Goal: Task Accomplishment & Management: Manage account settings

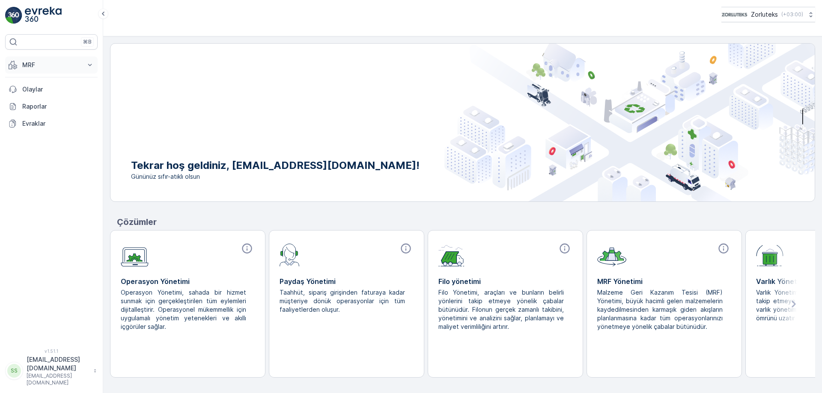
click at [94, 67] on icon at bounding box center [90, 65] width 9 height 9
click at [36, 90] on p "Gelen" at bounding box center [30, 91] width 17 height 9
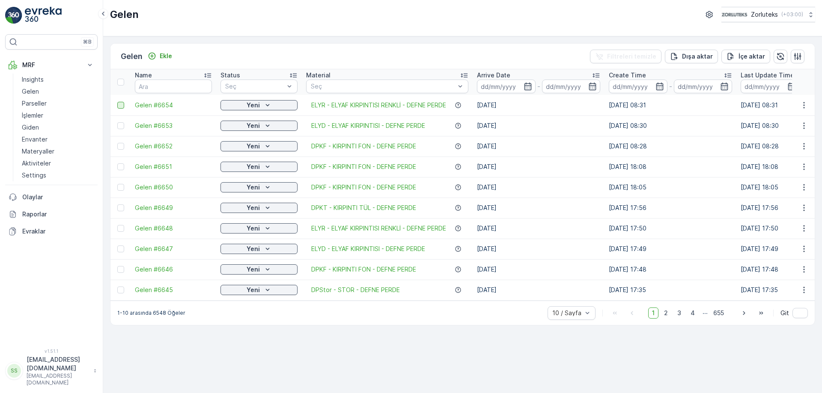
click at [121, 105] on div at bounding box center [120, 105] width 7 height 7
click at [117, 102] on input "checkbox" at bounding box center [117, 102] width 0 height 0
click at [740, 53] on p "QR'ı yazdır" at bounding box center [740, 56] width 33 height 9
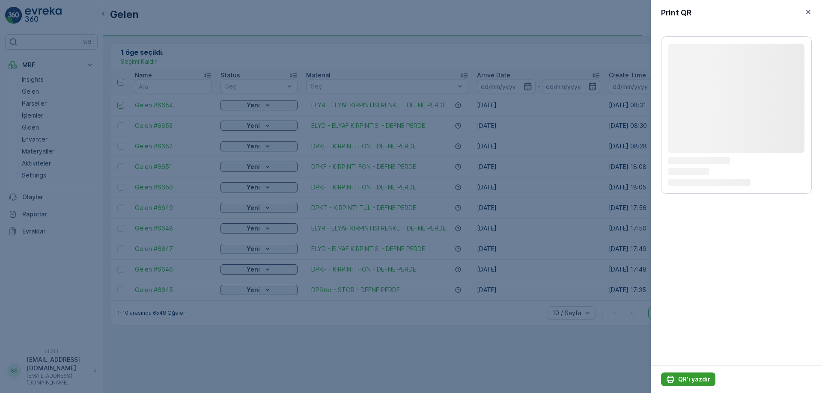
click at [698, 378] on p "QR'ı yazdır" at bounding box center [694, 379] width 32 height 9
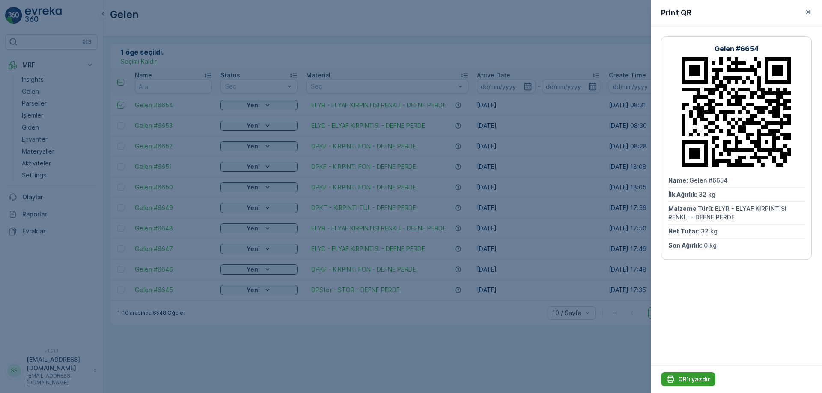
click at [695, 378] on p "QR'ı yazdır" at bounding box center [694, 379] width 32 height 9
click at [807, 12] on icon "button" at bounding box center [808, 12] width 9 height 9
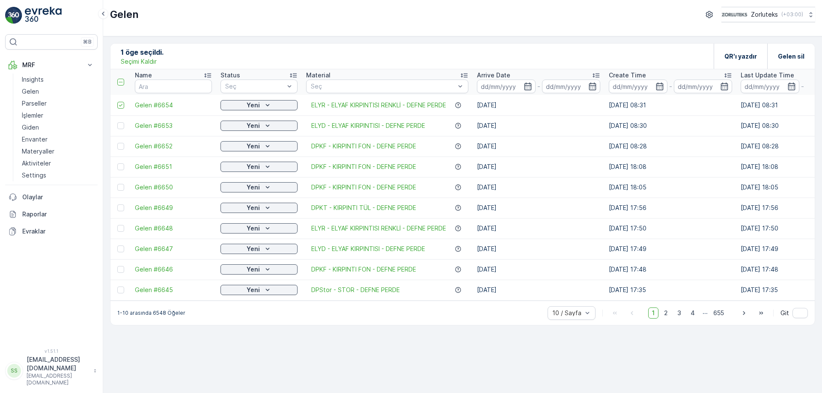
click at [122, 107] on icon at bounding box center [121, 105] width 6 height 6
click at [117, 102] on input "checkbox" at bounding box center [117, 102] width 0 height 0
click at [122, 125] on div at bounding box center [120, 125] width 7 height 7
click at [117, 122] on input "checkbox" at bounding box center [117, 122] width 0 height 0
click at [741, 52] on p "QR'ı yazdır" at bounding box center [740, 56] width 33 height 9
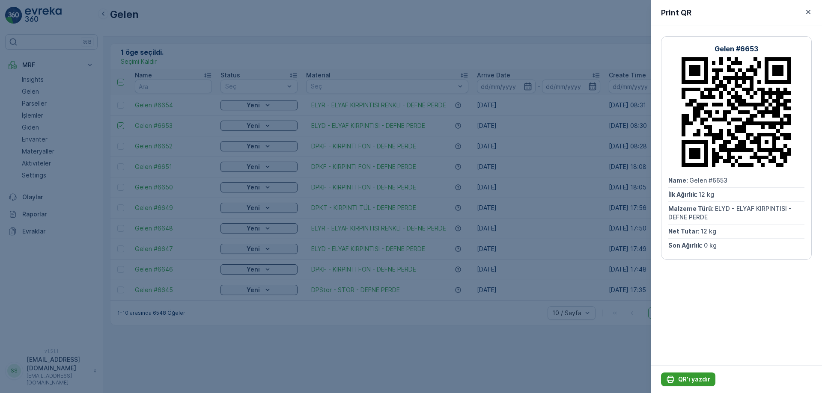
click at [692, 379] on p "QR'ı yazdır" at bounding box center [694, 379] width 32 height 9
click at [809, 11] on icon "button" at bounding box center [808, 12] width 9 height 9
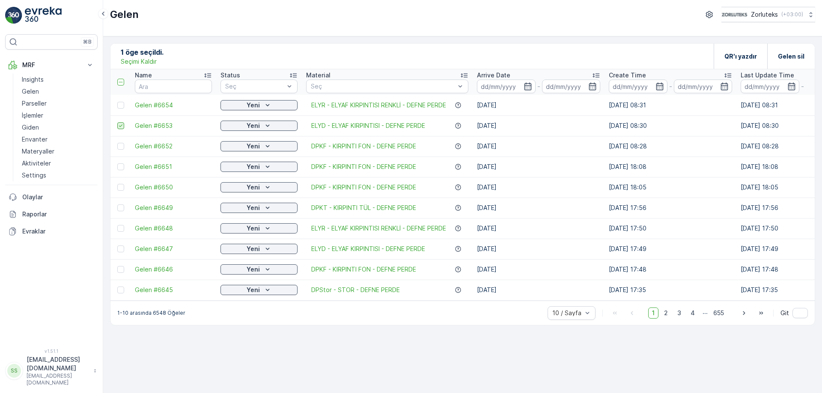
click at [122, 125] on icon at bounding box center [120, 126] width 3 height 3
click at [117, 122] on input "checkbox" at bounding box center [117, 122] width 0 height 0
click at [120, 146] on div at bounding box center [120, 146] width 7 height 7
click at [117, 143] on input "checkbox" at bounding box center [117, 143] width 0 height 0
click at [739, 52] on p "QR'ı yazdır" at bounding box center [740, 56] width 33 height 9
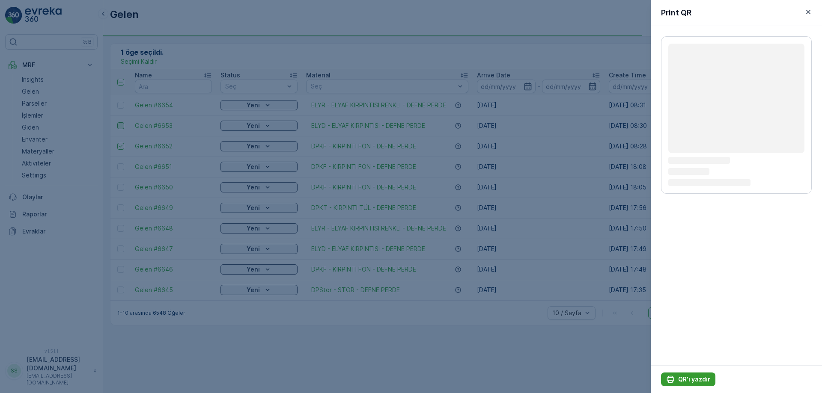
click at [698, 375] on button "QR'ı yazdır" at bounding box center [688, 380] width 54 height 14
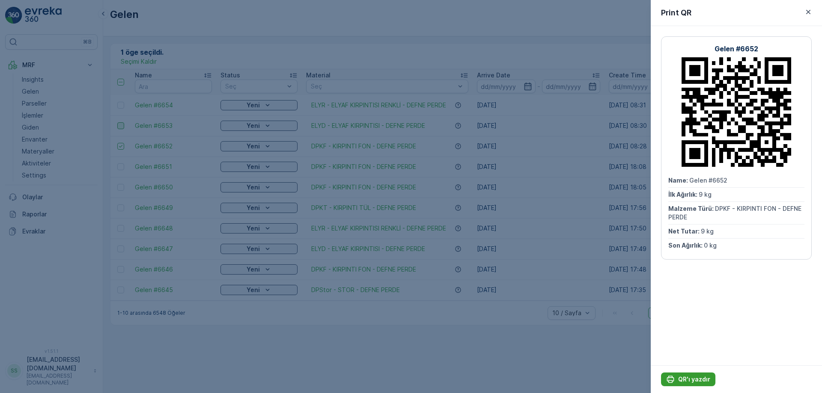
click at [690, 381] on p "QR'ı yazdır" at bounding box center [694, 379] width 32 height 9
click at [807, 13] on icon "button" at bounding box center [808, 12] width 4 height 4
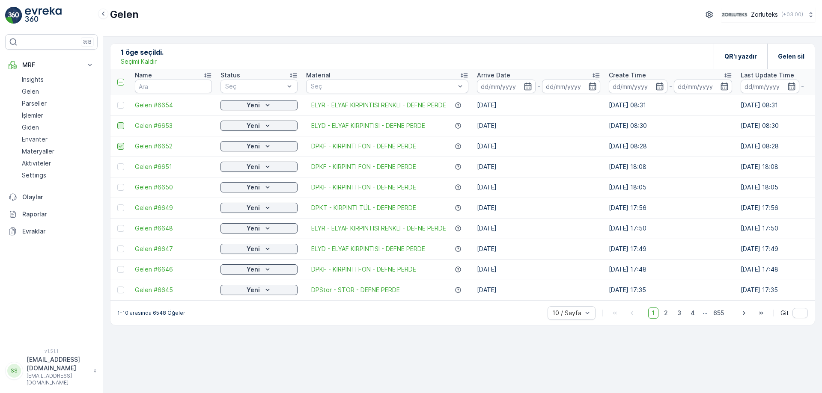
click at [120, 145] on icon at bounding box center [121, 146] width 6 height 6
click at [117, 143] on input "checkbox" at bounding box center [117, 143] width 0 height 0
click at [120, 168] on div at bounding box center [120, 167] width 7 height 7
click at [117, 164] on input "checkbox" at bounding box center [117, 164] width 0 height 0
click at [792, 56] on p "Gelen sil" at bounding box center [791, 56] width 27 height 9
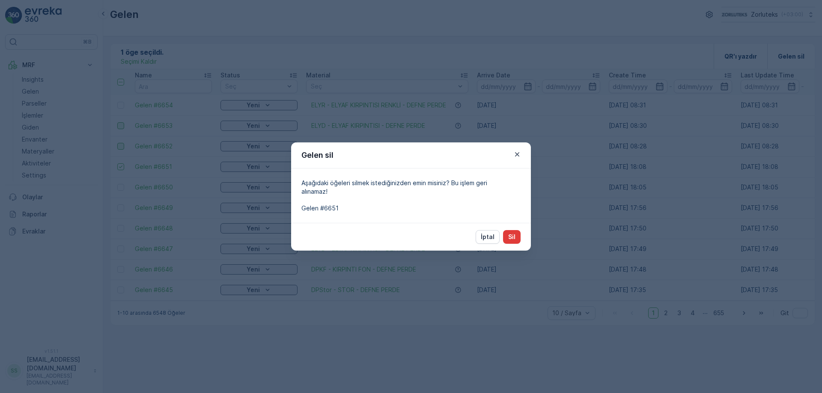
click at [508, 236] on button "Sil" at bounding box center [512, 237] width 18 height 14
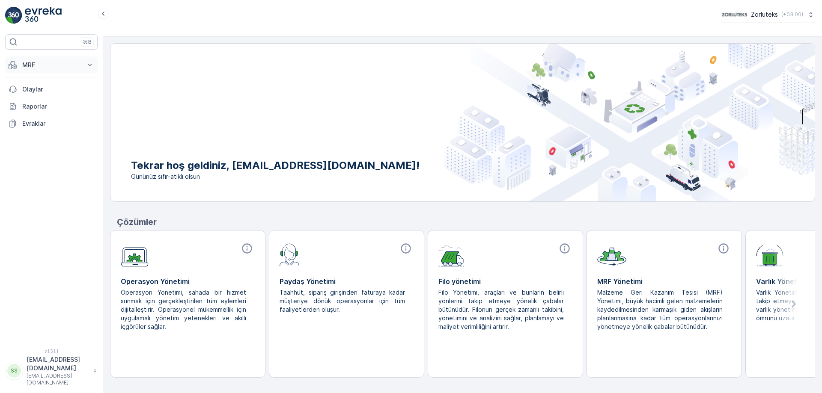
click at [89, 66] on icon at bounding box center [90, 65] width 4 height 2
click at [36, 92] on p "Gelen" at bounding box center [30, 91] width 17 height 9
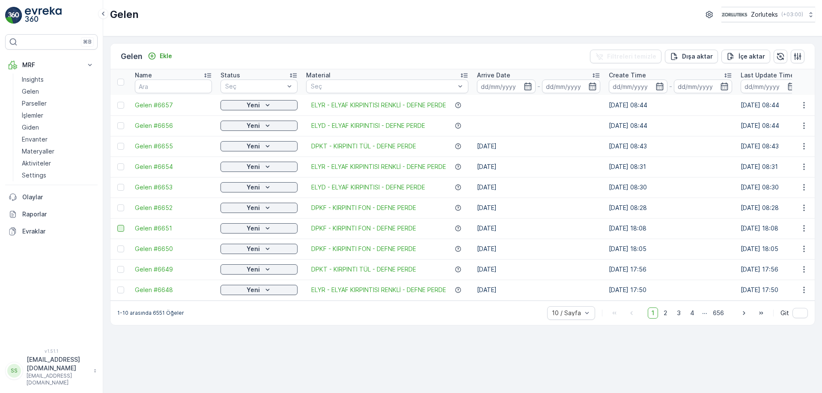
click at [120, 229] on div at bounding box center [120, 228] width 7 height 7
click at [117, 225] on input "checkbox" at bounding box center [117, 225] width 0 height 0
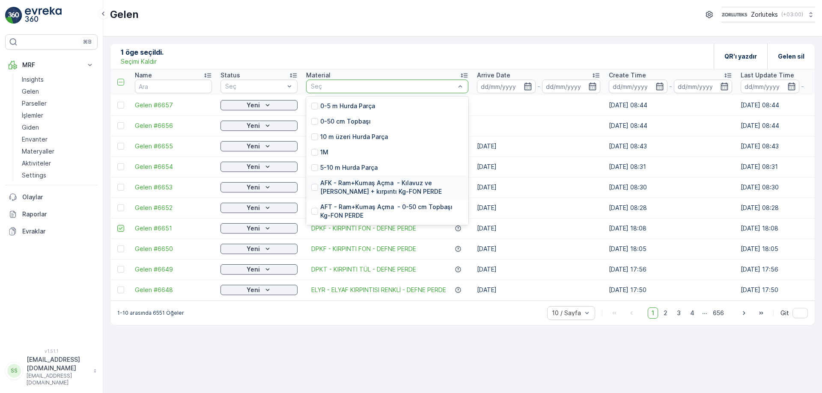
click at [120, 230] on icon at bounding box center [121, 229] width 6 height 6
click at [117, 225] on input "checkbox" at bounding box center [117, 225] width 0 height 0
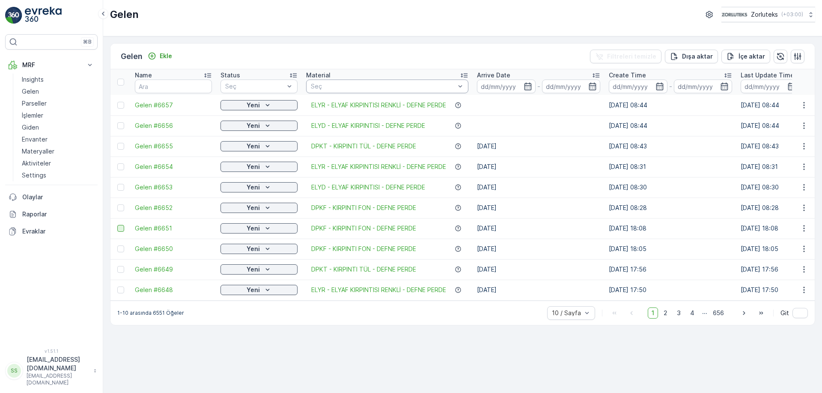
click at [119, 229] on div at bounding box center [120, 228] width 7 height 7
click at [117, 225] on input "checkbox" at bounding box center [117, 225] width 0 height 0
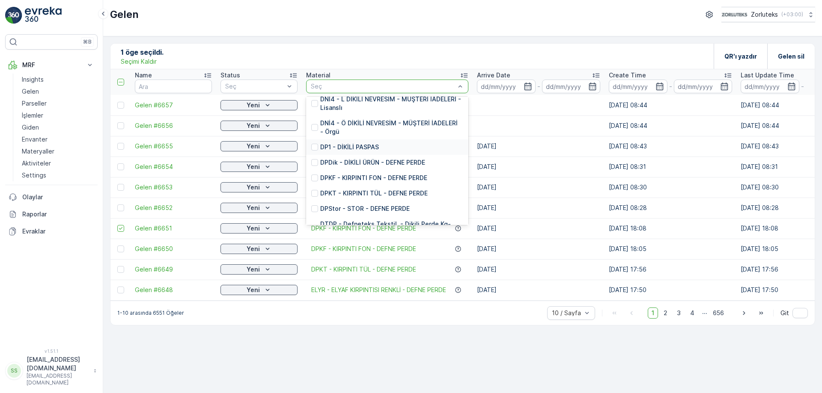
scroll to position [3082, 0]
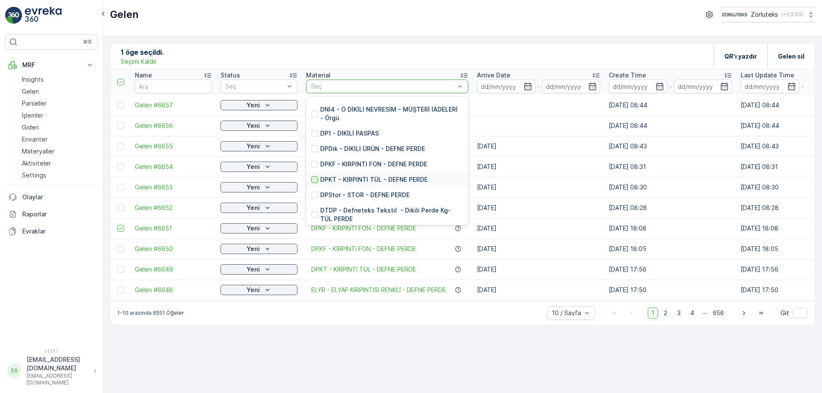
click at [315, 176] on div at bounding box center [314, 179] width 7 height 7
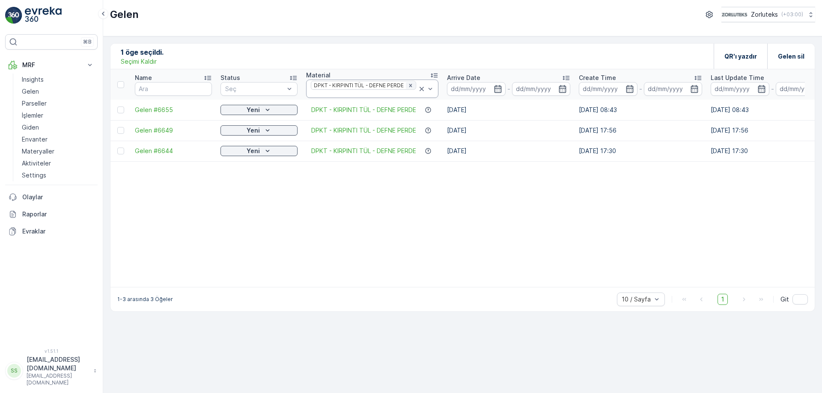
click at [413, 86] on icon "Remove DPKT - KIRPINTI TÜL - DEFNE PERDE" at bounding box center [411, 86] width 6 height 6
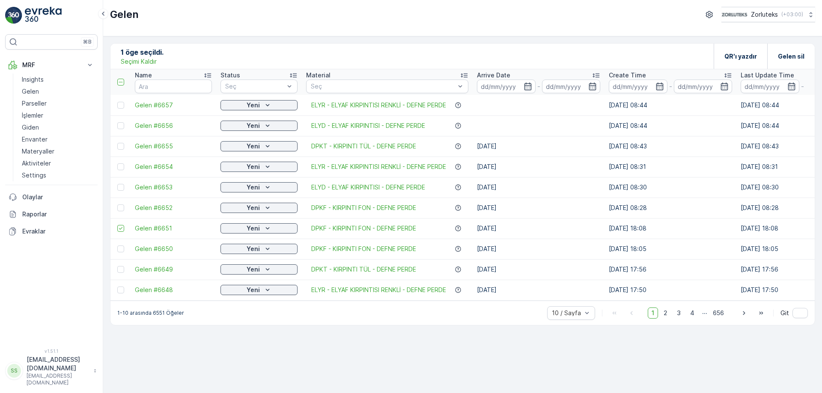
drag, startPoint x: 118, startPoint y: 228, endPoint x: 181, endPoint y: 236, distance: 63.5
click at [119, 228] on icon at bounding box center [121, 229] width 6 height 6
click at [117, 225] on input "checkbox" at bounding box center [117, 225] width 0 height 0
click at [410, 229] on span "DPKF - KIRPINTI FON - DEFNE PERDE" at bounding box center [363, 228] width 105 height 9
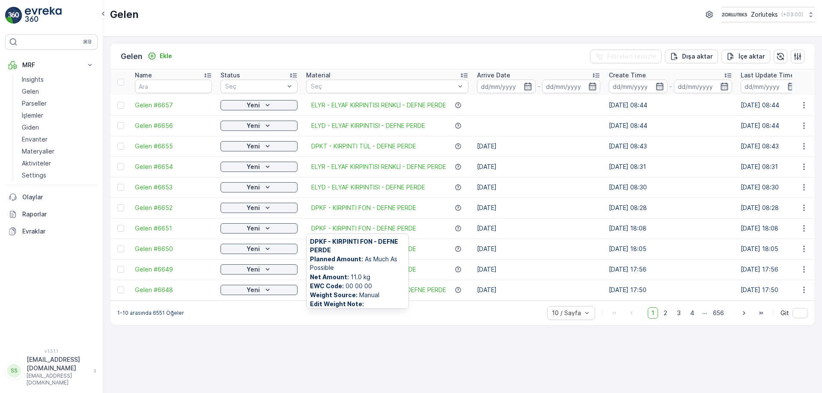
click at [441, 227] on div "DPKF - KIRPINTI FON - DEFNE PERDE" at bounding box center [387, 228] width 162 height 9
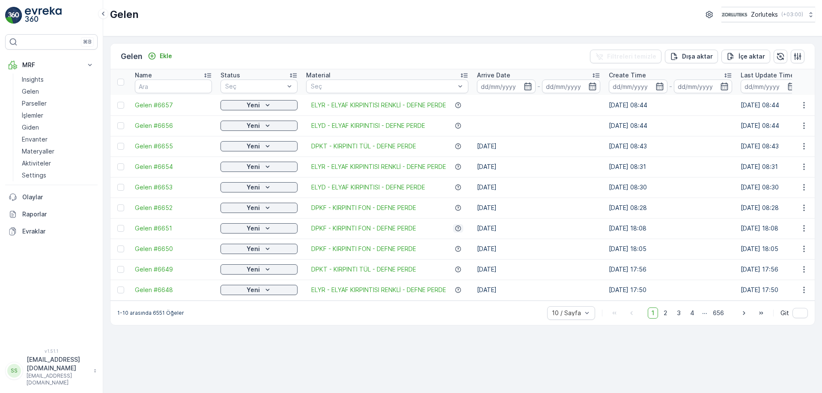
click at [462, 229] on icon "button" at bounding box center [458, 228] width 7 height 7
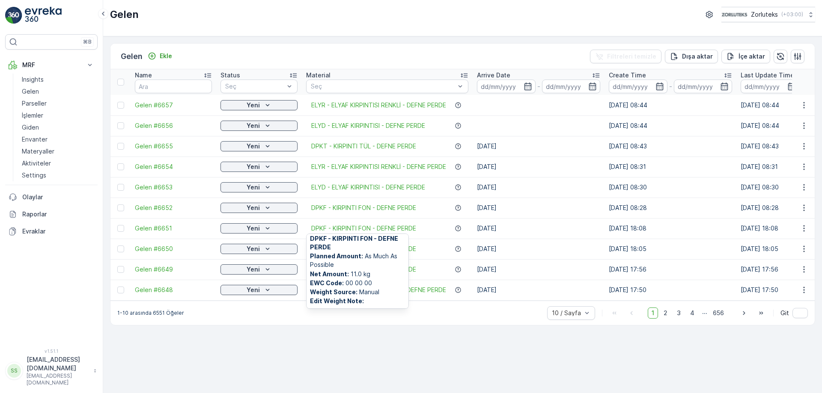
scroll to position [3, 0]
click at [439, 228] on div "DPKF - KIRPINTI FON - DEFNE PERDE" at bounding box center [387, 228] width 162 height 9
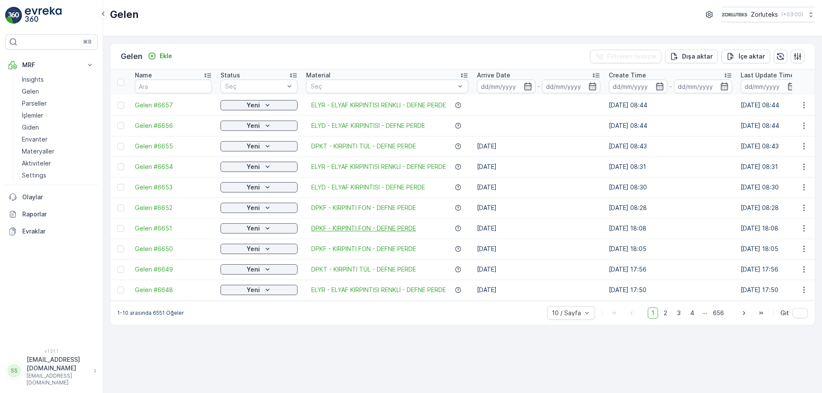
drag, startPoint x: 349, startPoint y: 229, endPoint x: 337, endPoint y: 226, distance: 12.1
click at [337, 226] on span "DPKF - KIRPINTI FON - DEFNE PERDE" at bounding box center [363, 228] width 105 height 9
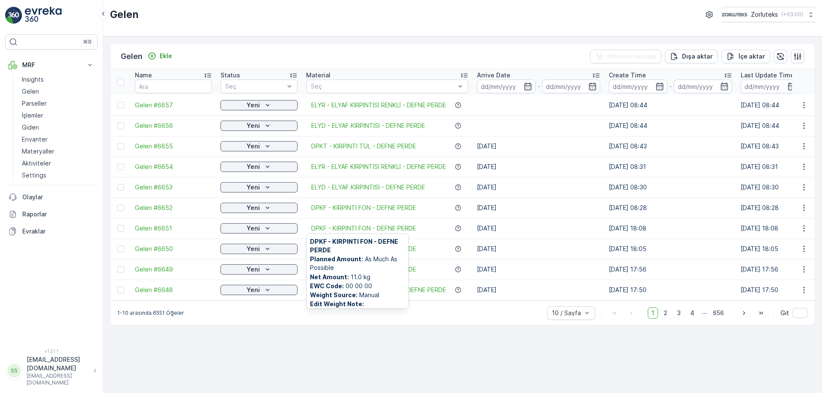
click at [427, 231] on div "DPKF - KIRPINTI FON - DEFNE PERDE" at bounding box center [387, 228] width 162 height 9
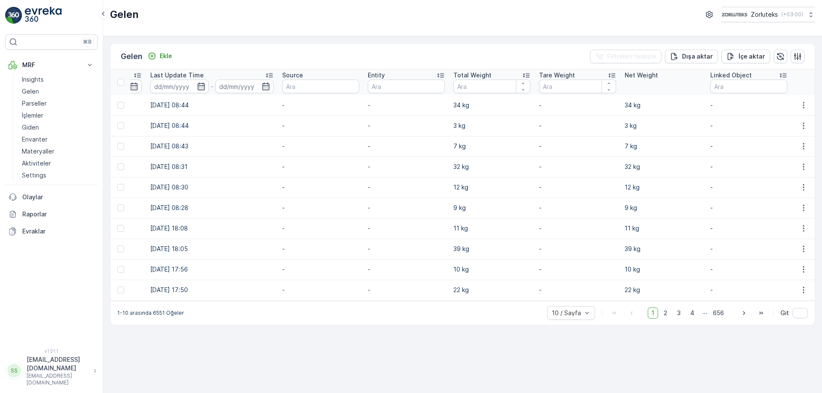
scroll to position [0, 595]
click at [804, 229] on icon "button" at bounding box center [803, 229] width 1 height 6
click at [785, 253] on span "Gelen düzenle" at bounding box center [771, 253] width 42 height 9
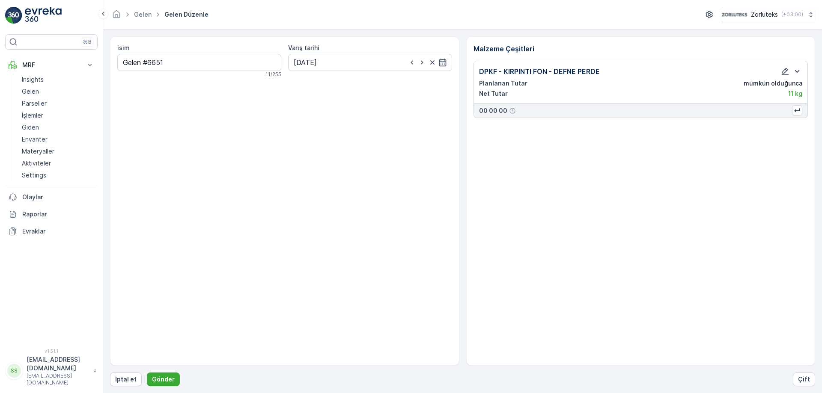
click at [798, 70] on icon "button" at bounding box center [797, 71] width 10 height 10
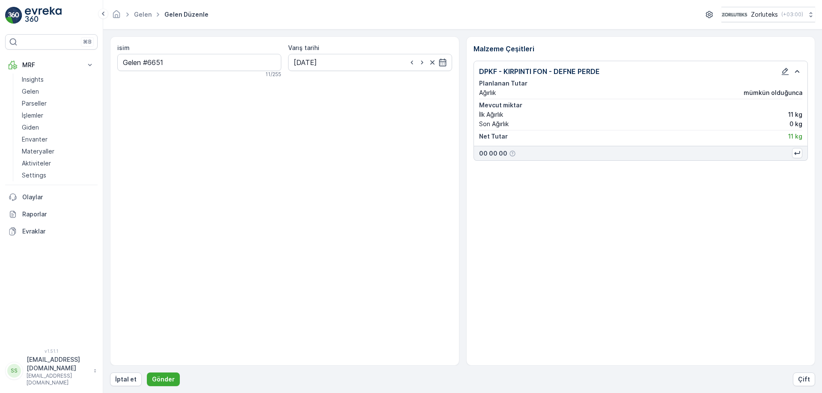
click at [750, 224] on div "Malzeme Çeşitleri DPKF - KIRPINTI FON - DEFNE PERDE Planlanan Tutar Ağırlık müm…" at bounding box center [640, 201] width 349 height 330
click at [654, 204] on div "Malzeme Çeşitleri DPKF - KIRPINTI FON - DEFNE PERDE Planlanan Tutar Ağırlık müm…" at bounding box center [640, 201] width 349 height 330
click at [784, 72] on icon "button" at bounding box center [785, 71] width 9 height 9
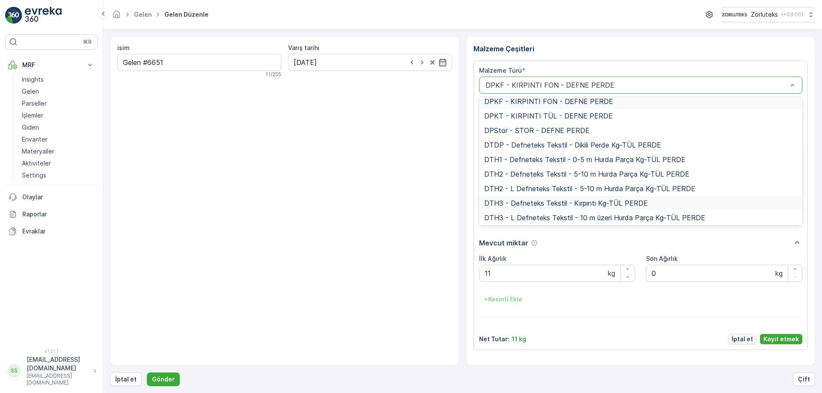
scroll to position [2045, 0]
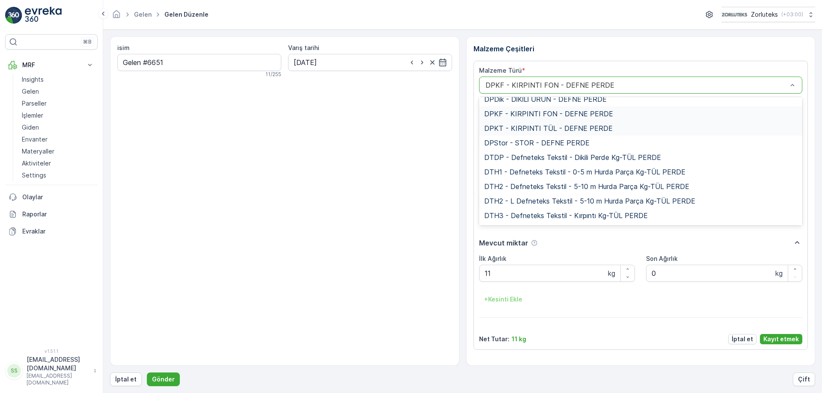
click at [557, 128] on span "DPKT - KIRPINTI TÜL - DEFNE PERDE" at bounding box center [548, 129] width 128 height 8
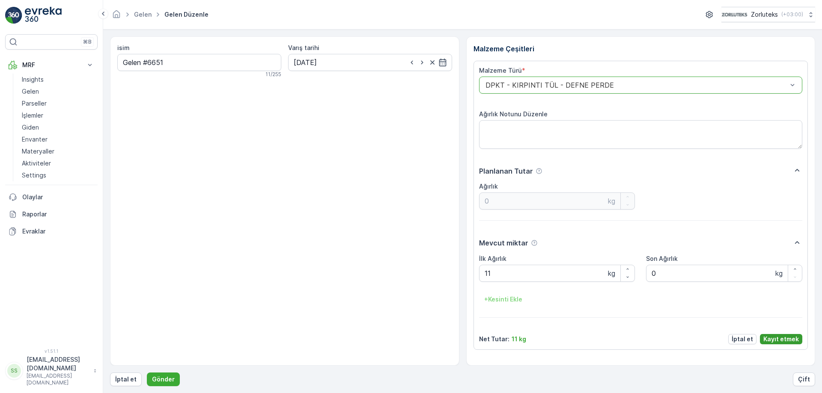
click at [779, 338] on p "Kayıt etmek" at bounding box center [781, 339] width 36 height 9
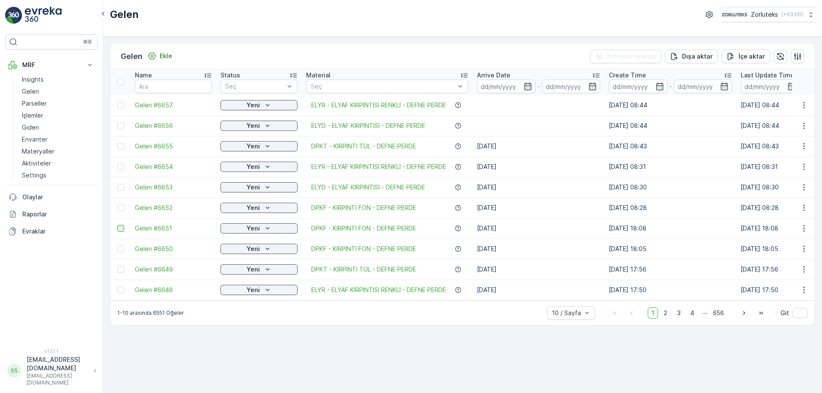
click at [121, 229] on div at bounding box center [120, 228] width 7 height 7
click at [117, 225] on input "checkbox" at bounding box center [117, 225] width 0 height 0
drag, startPoint x: 282, startPoint y: 305, endPoint x: 395, endPoint y: 322, distance: 114.2
click at [394, 322] on div "1-10 arasında 6551 Öğeler 10 / Sayfa 1 2 3 4 ... 656 Git" at bounding box center [462, 313] width 704 height 24
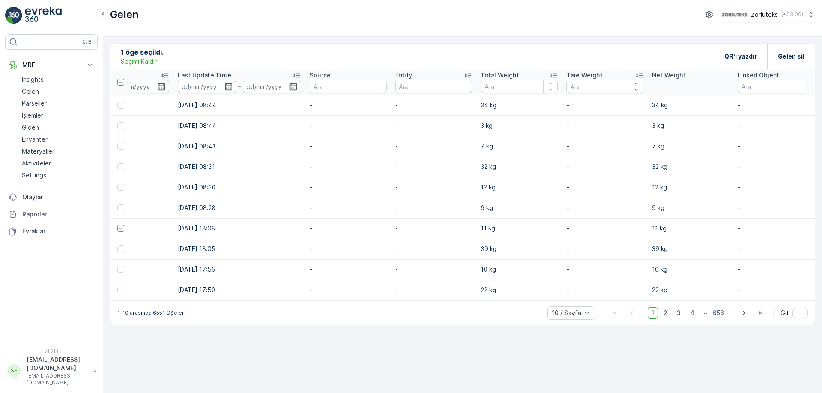
scroll to position [0, 582]
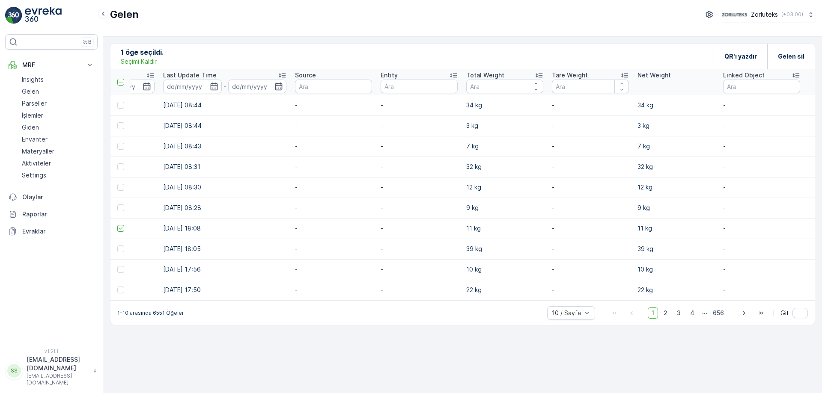
click at [799, 73] on icon at bounding box center [796, 75] width 9 height 9
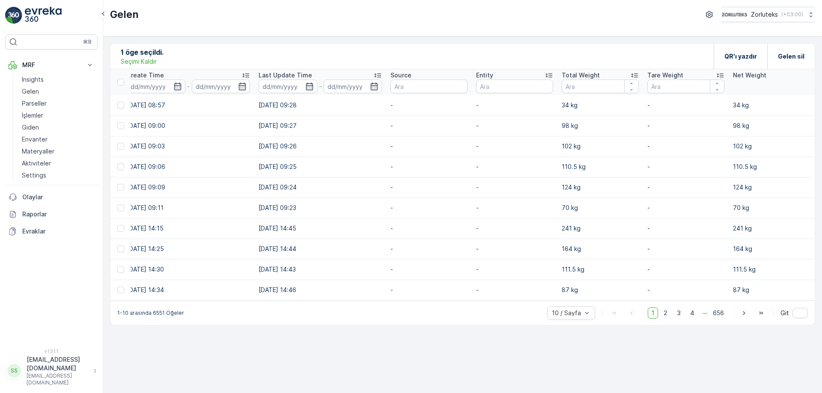
drag, startPoint x: 486, startPoint y: 308, endPoint x: 148, endPoint y: 294, distance: 338.1
click at [148, 294] on div "1 öge seçildi. Seçimi Kaldır QR'ı yazdır Gelen sil Name Status Seç Material Seç…" at bounding box center [462, 184] width 705 height 283
click at [361, 338] on div "1 öge seçildi. Seçimi Kaldır QR'ı yazdır Gelen sil Name Status Seç Material Seç…" at bounding box center [462, 214] width 719 height 357
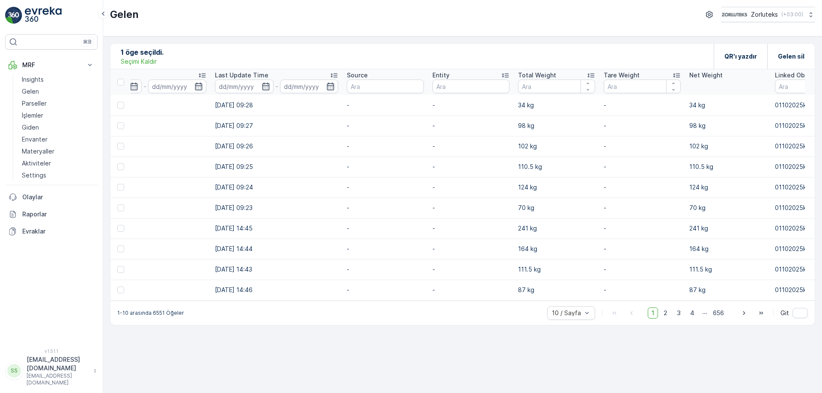
scroll to position [0, 627]
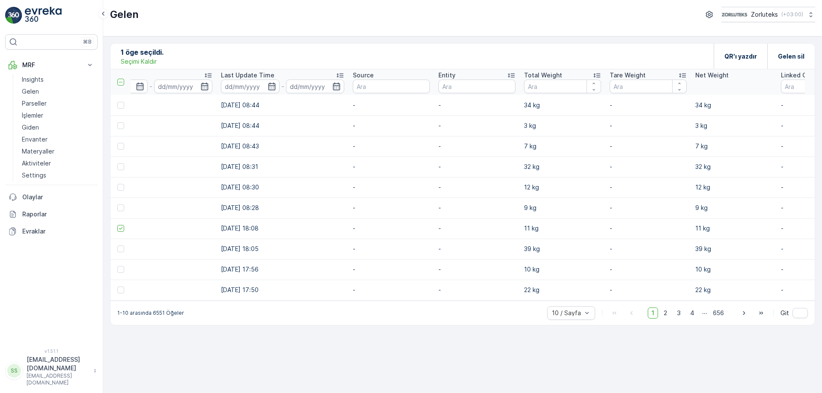
scroll to position [0, 582]
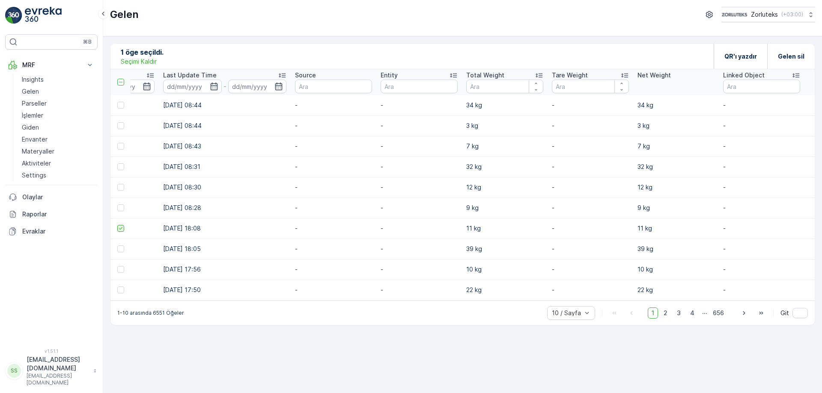
click at [117, 229] on div at bounding box center [120, 228] width 7 height 7
click at [117, 225] on input "checkbox" at bounding box center [117, 225] width 0 height 0
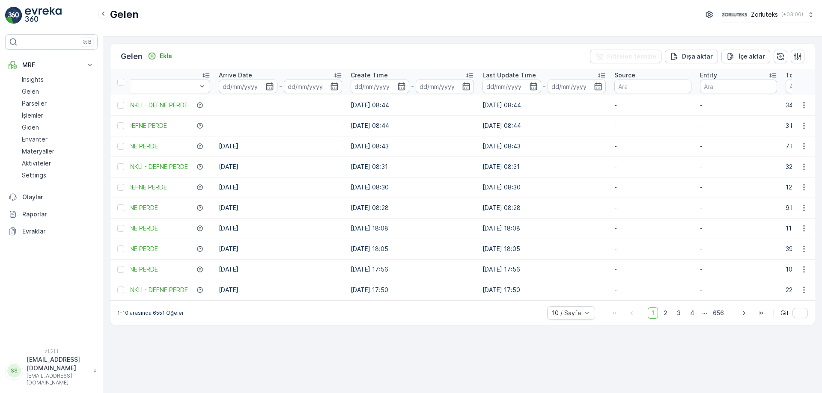
scroll to position [0, 0]
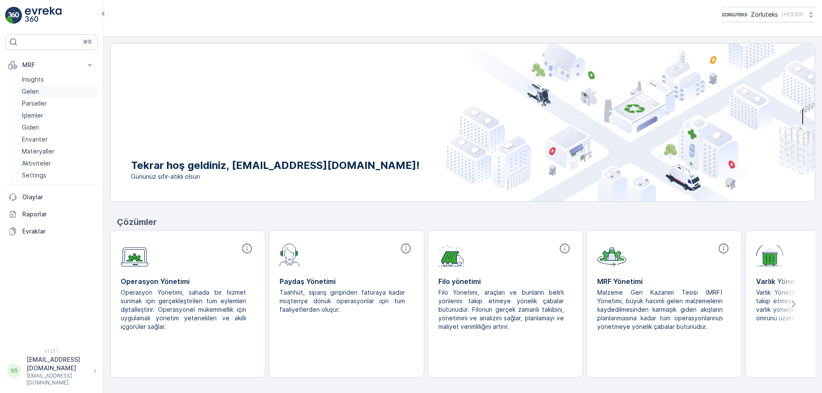
click at [26, 89] on p "Gelen" at bounding box center [30, 91] width 17 height 9
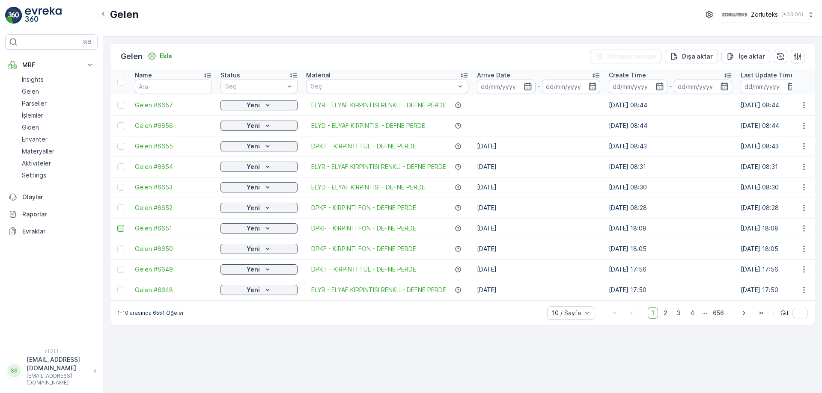
drag, startPoint x: 328, startPoint y: 230, endPoint x: 120, endPoint y: 229, distance: 207.2
click at [120, 229] on div at bounding box center [120, 228] width 7 height 7
click at [117, 225] on input "checkbox" at bounding box center [117, 225] width 0 height 0
click at [119, 230] on icon at bounding box center [121, 229] width 6 height 6
click at [117, 225] on input "checkbox" at bounding box center [117, 225] width 0 height 0
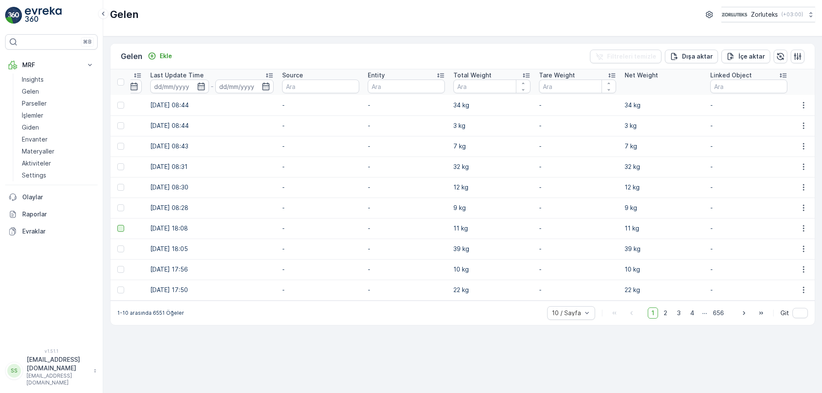
scroll to position [0, 595]
click at [802, 230] on icon "button" at bounding box center [803, 228] width 9 height 9
click at [771, 251] on span "Gelen düzenle" at bounding box center [771, 253] width 42 height 9
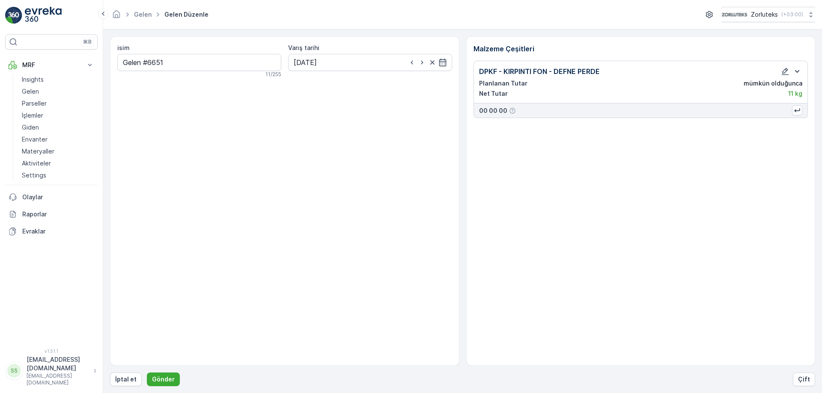
click at [798, 71] on icon "button" at bounding box center [797, 71] width 5 height 3
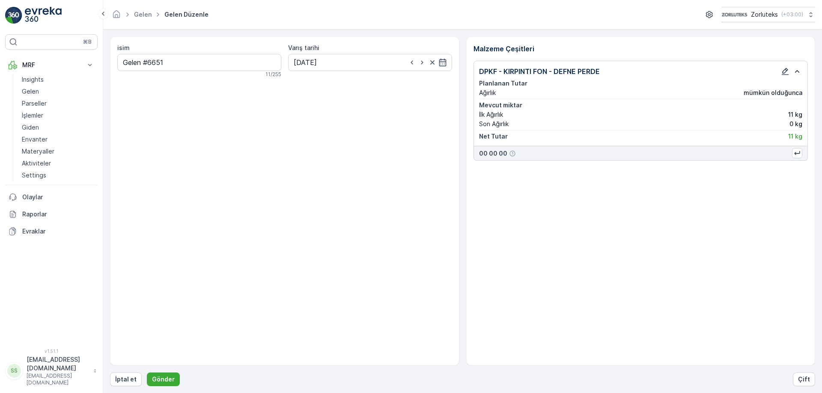
click at [789, 69] on icon "button" at bounding box center [785, 71] width 9 height 9
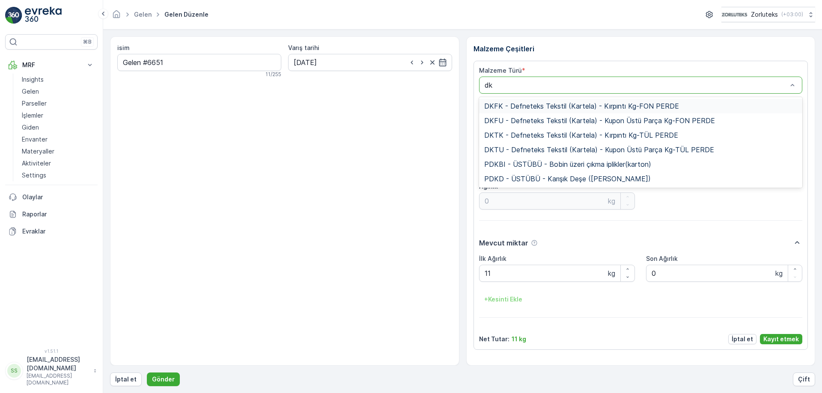
type input "d"
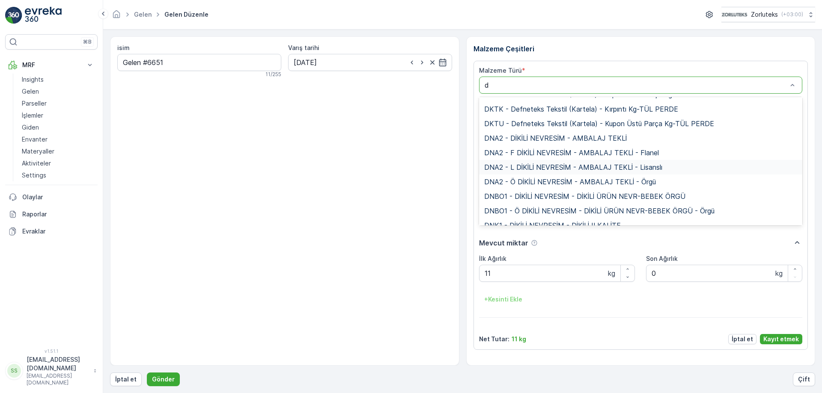
scroll to position [771, 0]
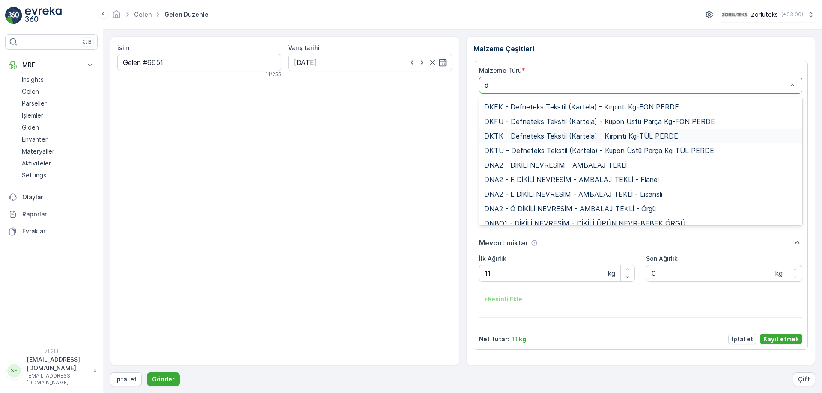
click at [579, 135] on span "DKTK - Defneteks Tekstil (Kartela) - Kırpıntı Kg-TÜL PERDE" at bounding box center [581, 136] width 194 height 8
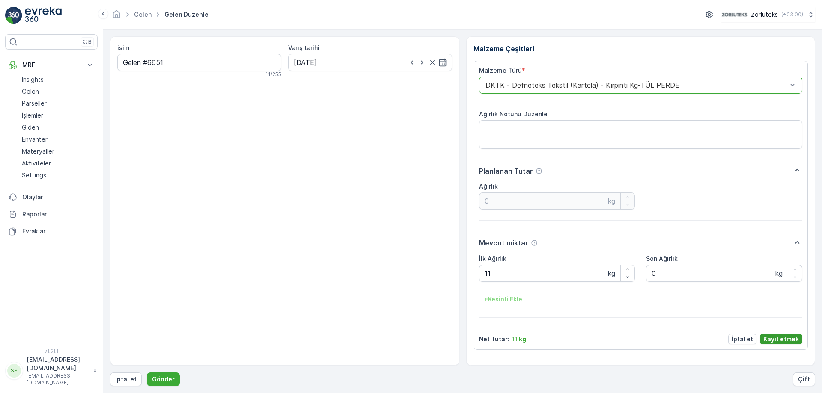
click at [779, 340] on p "Kayıt etmek" at bounding box center [781, 339] width 36 height 9
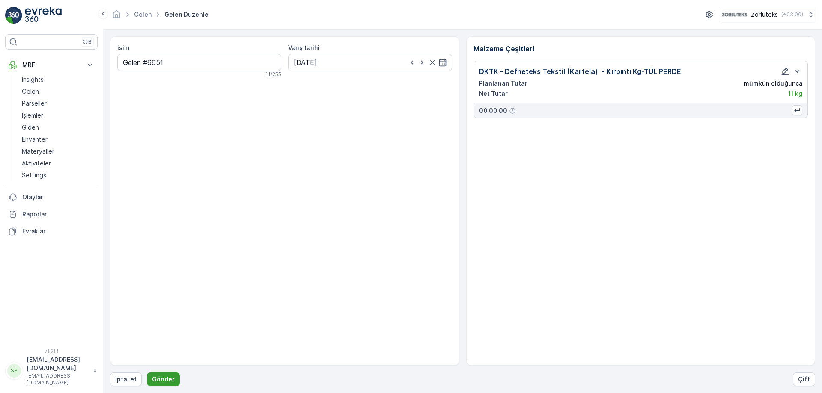
click at [161, 377] on p "Gönder" at bounding box center [163, 379] width 23 height 9
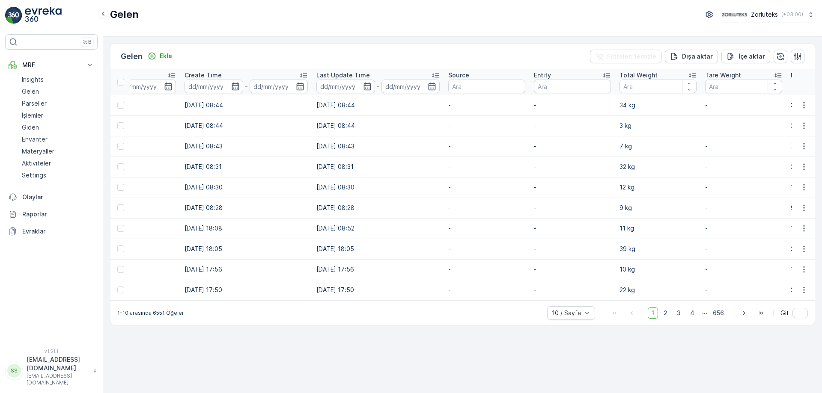
scroll to position [0, 632]
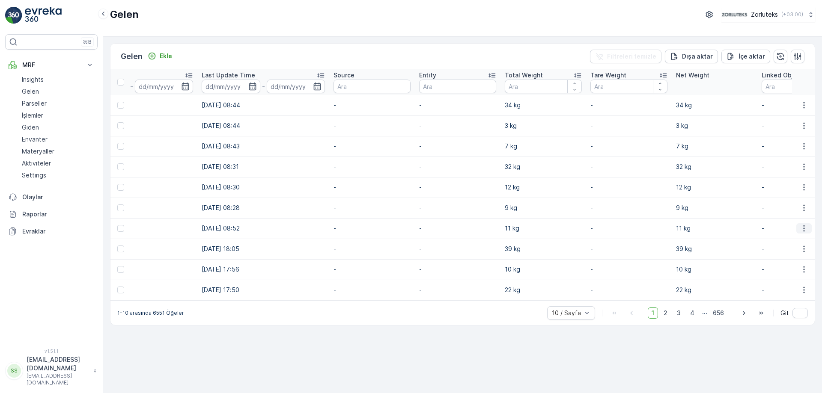
click at [800, 228] on icon "button" at bounding box center [804, 228] width 9 height 9
click at [415, 348] on div "Gelen Ekle Filtreleri temizle Dışa aktar İçe aktar Name Status Seç Material Seç…" at bounding box center [462, 214] width 719 height 357
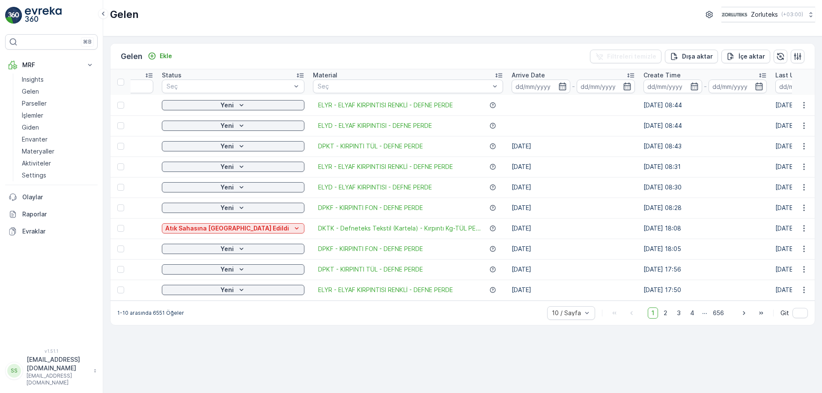
scroll to position [0, 0]
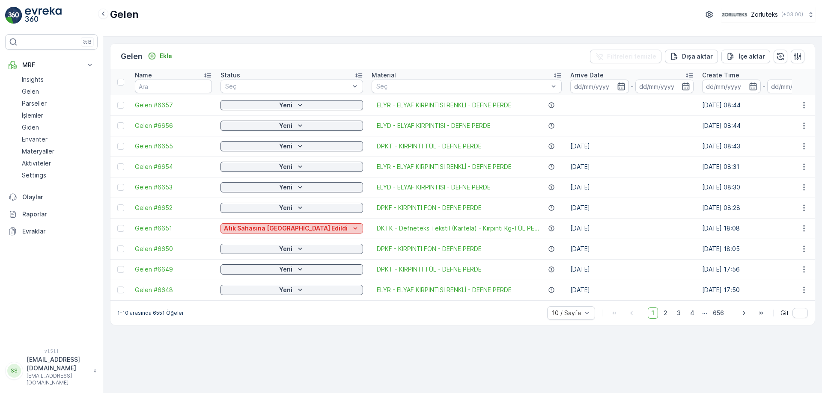
click at [351, 227] on icon "Atık Sahasına Kabul Edildi" at bounding box center [355, 228] width 9 height 9
click at [255, 239] on div "Yeni" at bounding box center [284, 241] width 124 height 12
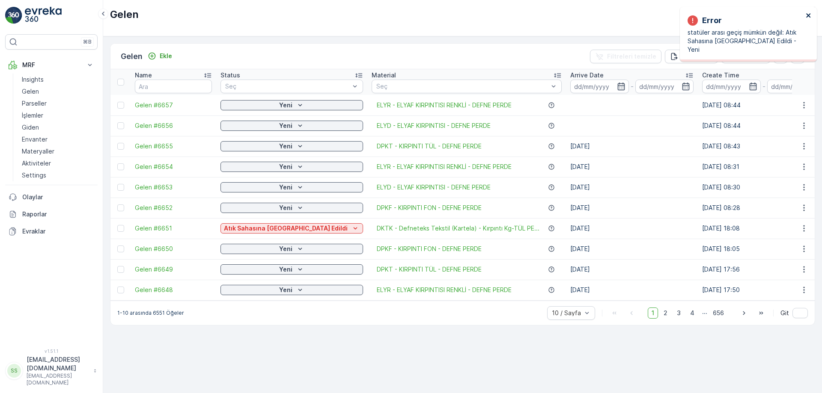
click at [810, 15] on icon "close" at bounding box center [809, 15] width 6 height 7
